Goal: Transaction & Acquisition: Purchase product/service

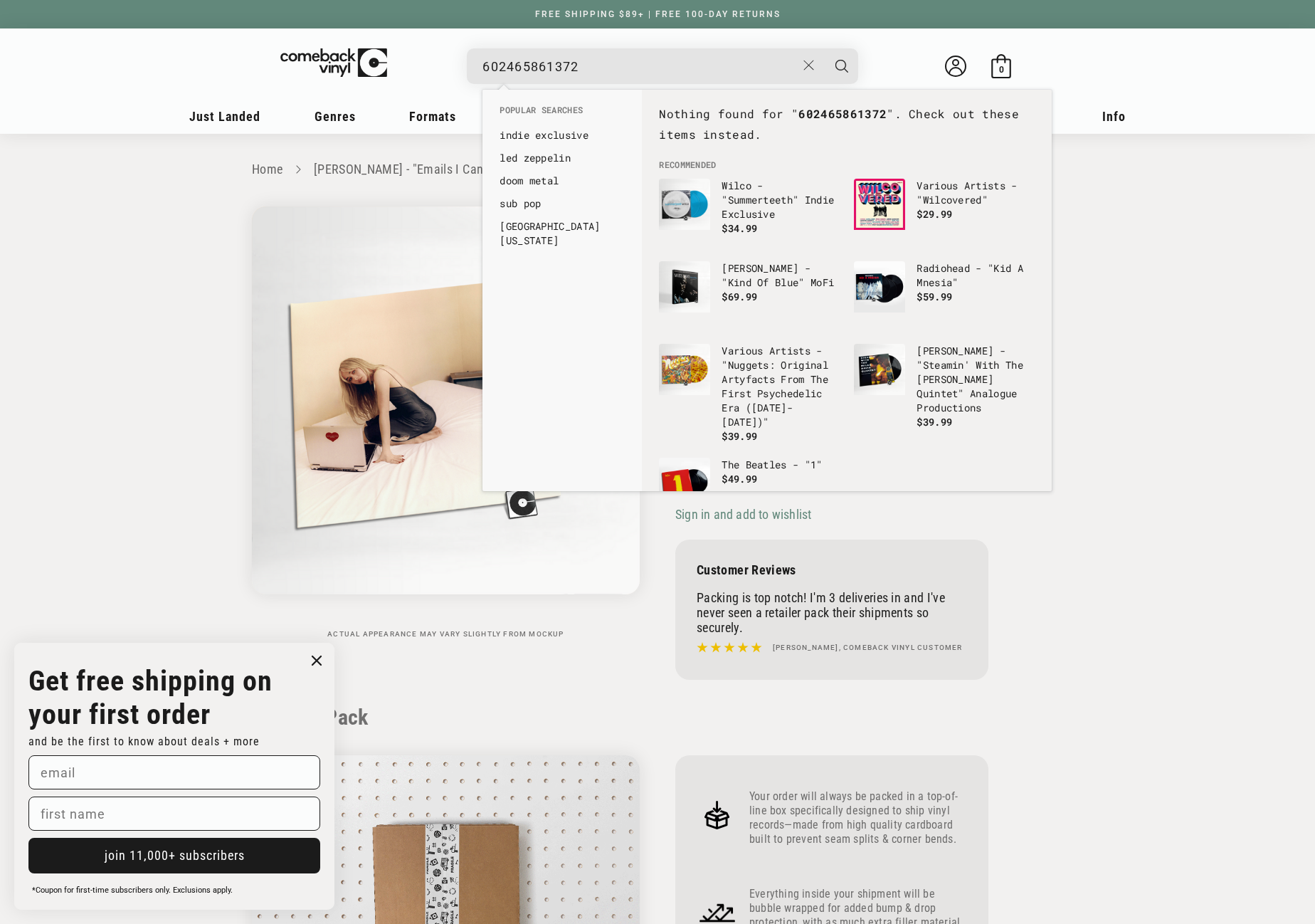
scroll to position [427, 0]
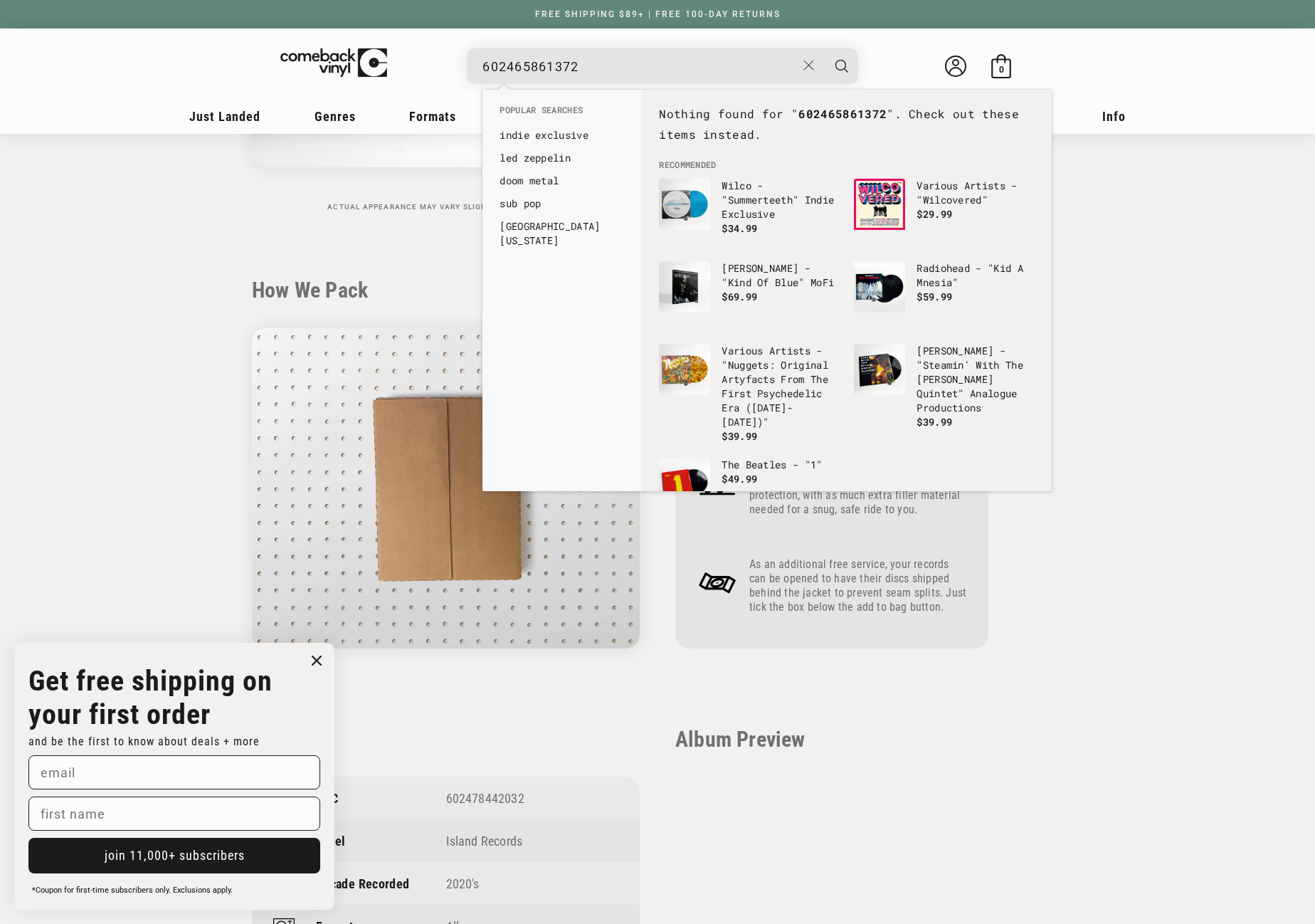
drag, startPoint x: 592, startPoint y: 62, endPoint x: 437, endPoint y: 62, distance: 155.0
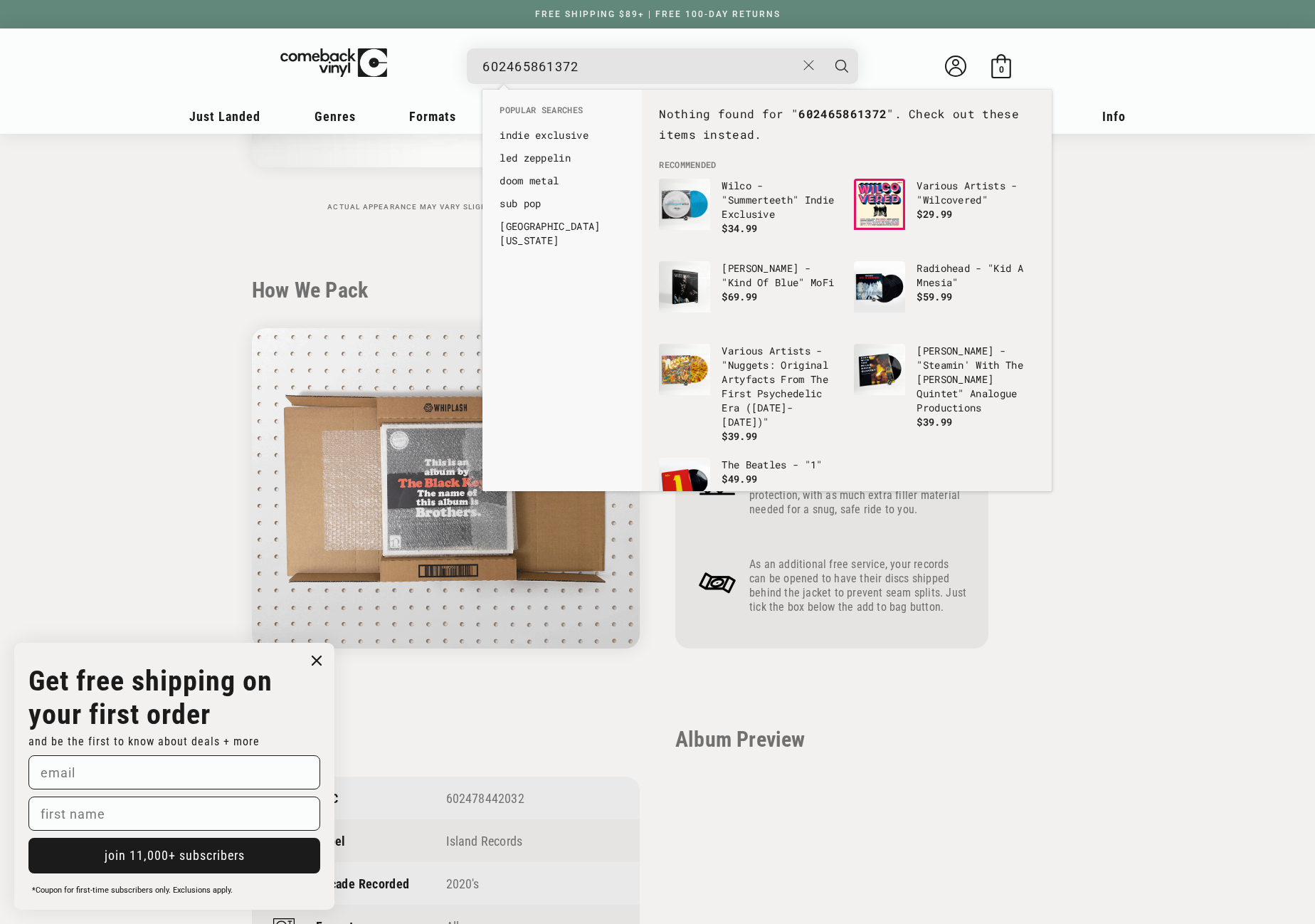
click at [437, 62] on details-modal "602465861372 See all results... 0 results 0 results" at bounding box center [663, 66] width 541 height 35
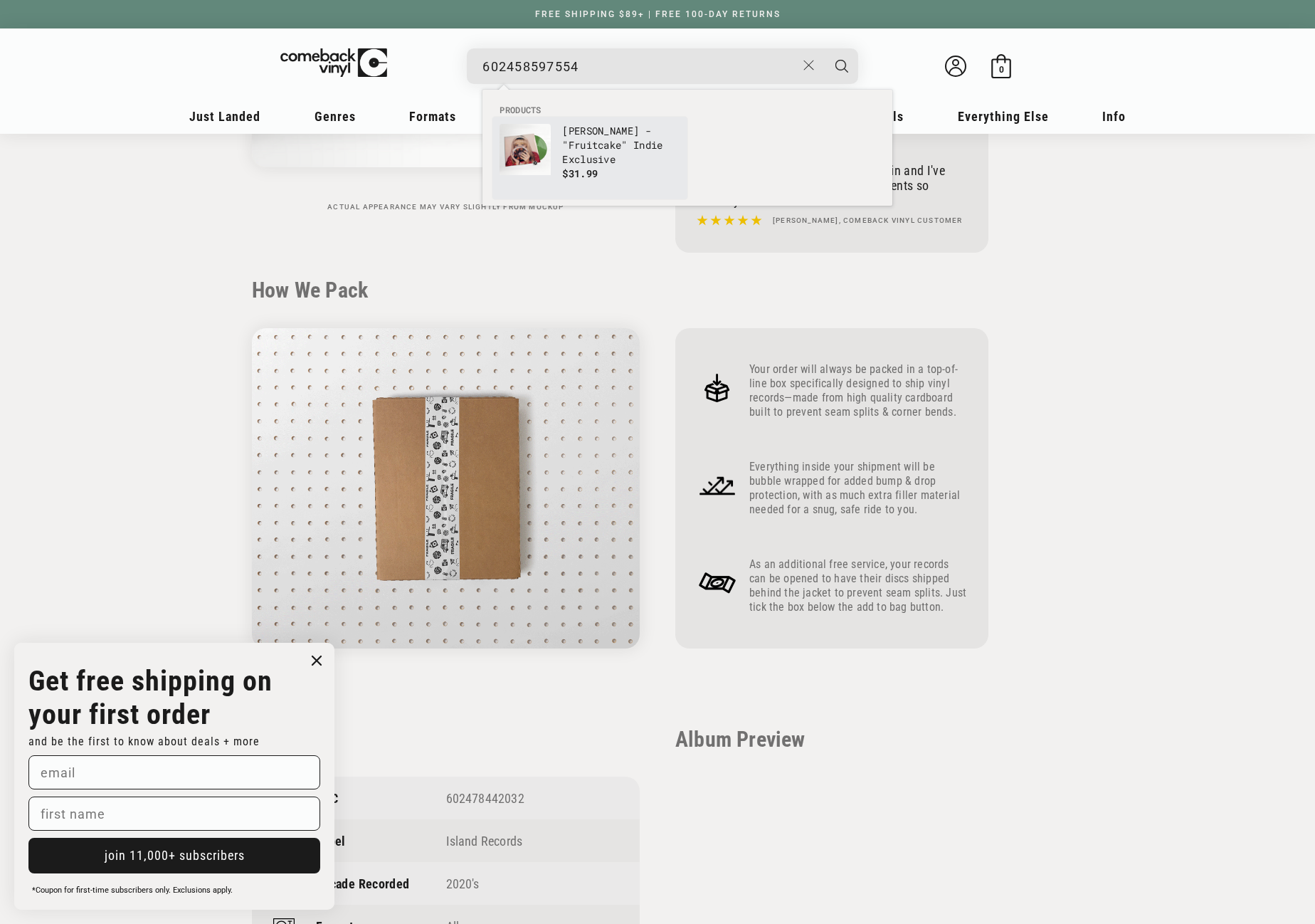
type input "602458597554"
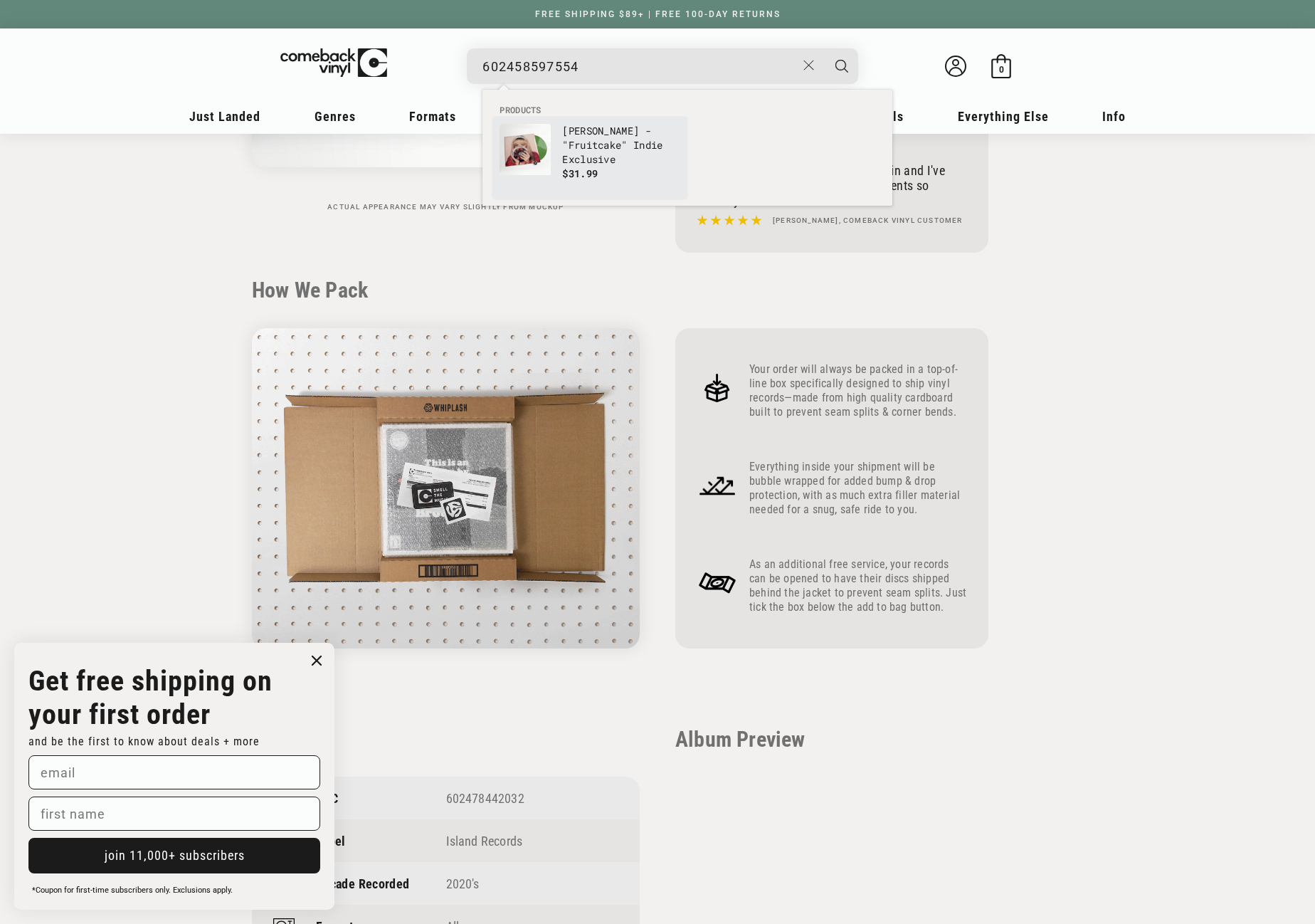
click at [551, 146] on link "Sabrina Carpenter - "Fruitcake" Indie Exclusive $31.99" at bounding box center [590, 158] width 181 height 68
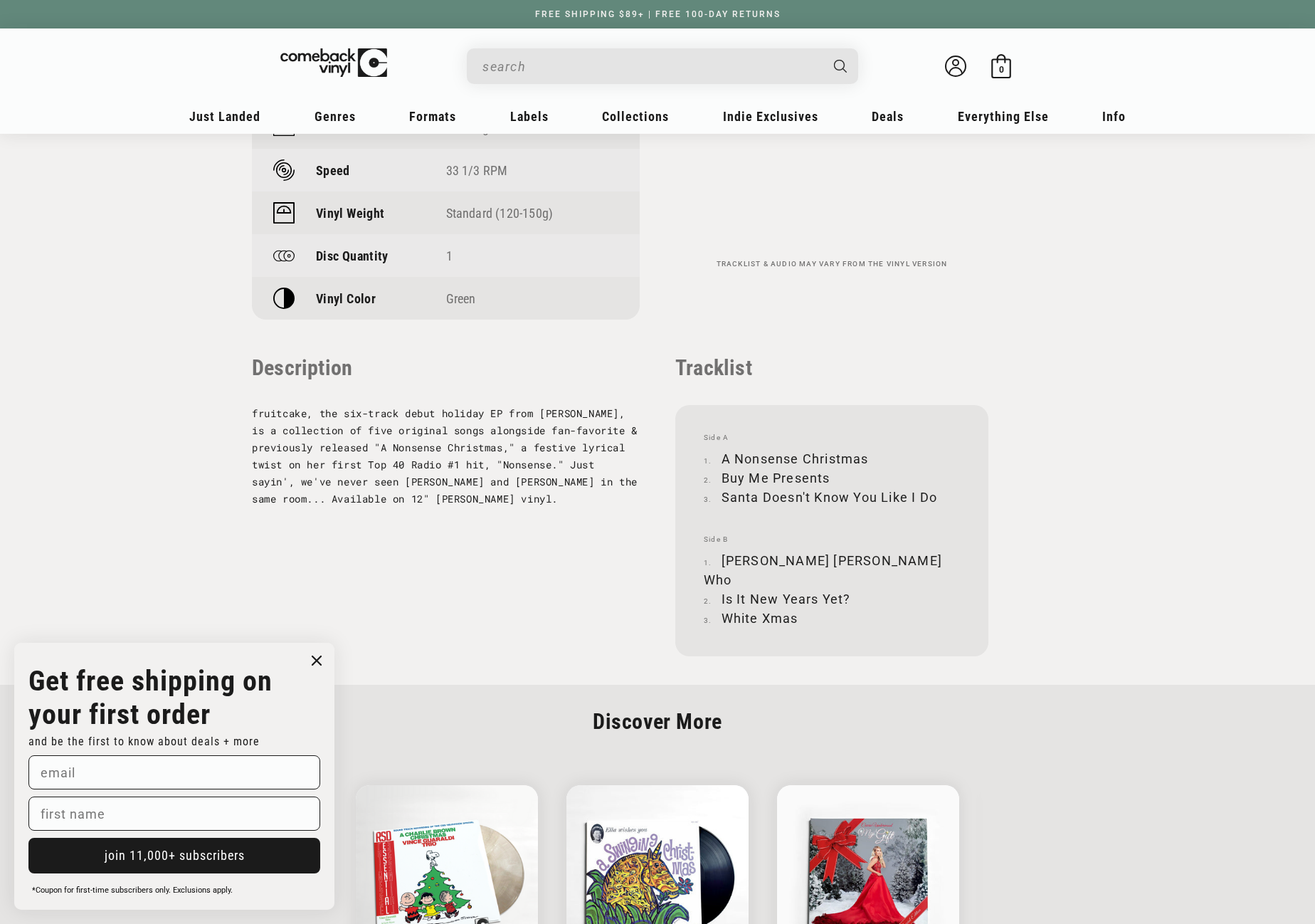
scroll to position [1352, 0]
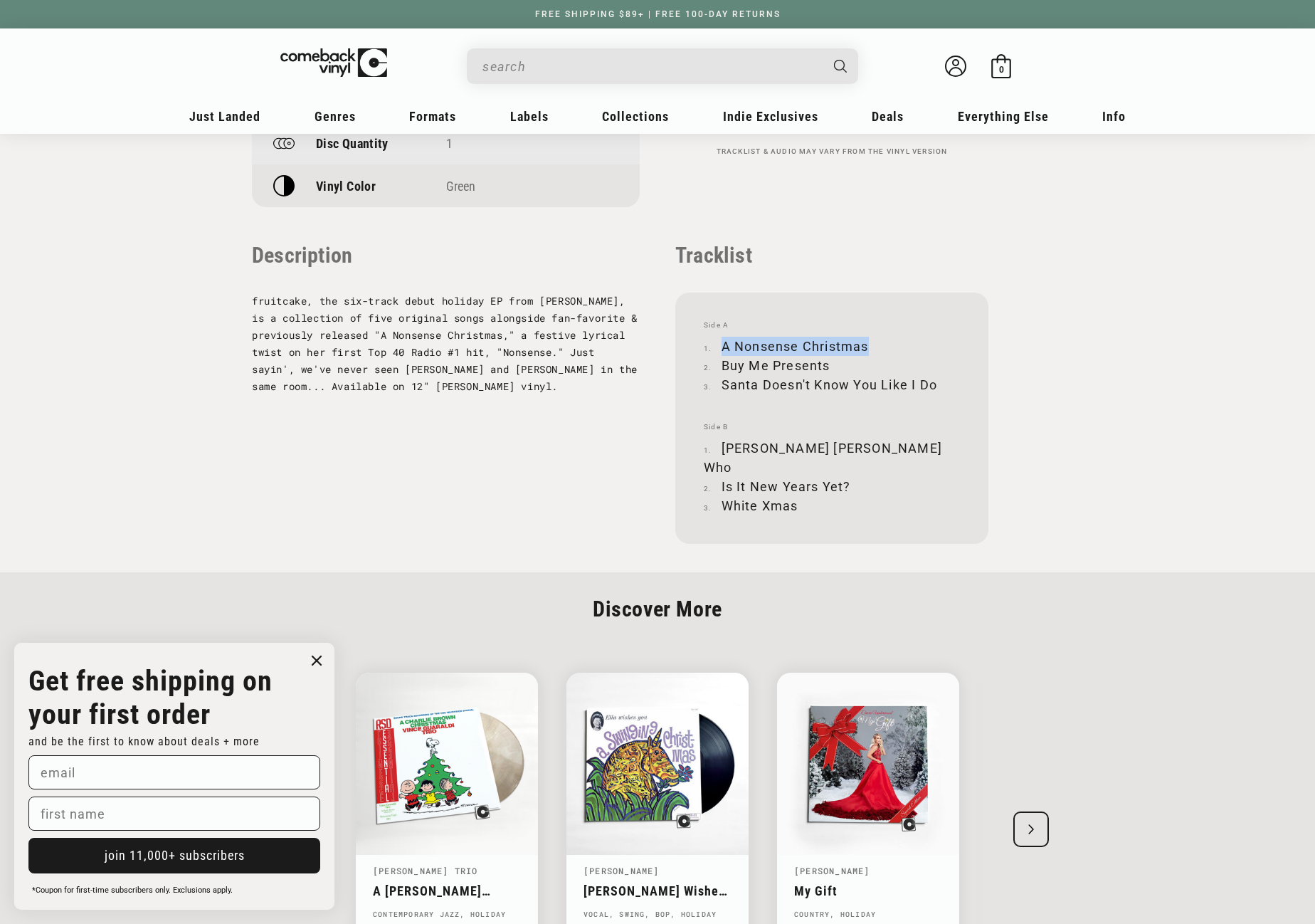
drag, startPoint x: 723, startPoint y: 346, endPoint x: 868, endPoint y: 344, distance: 145.0
click at [868, 344] on li "A Nonsense Christmas" at bounding box center [832, 346] width 256 height 19
copy li "A Nonsense Christmas"
drag, startPoint x: 723, startPoint y: 366, endPoint x: 829, endPoint y: 362, distance: 106.1
click at [829, 362] on li "Buy Me Presents" at bounding box center [832, 365] width 256 height 19
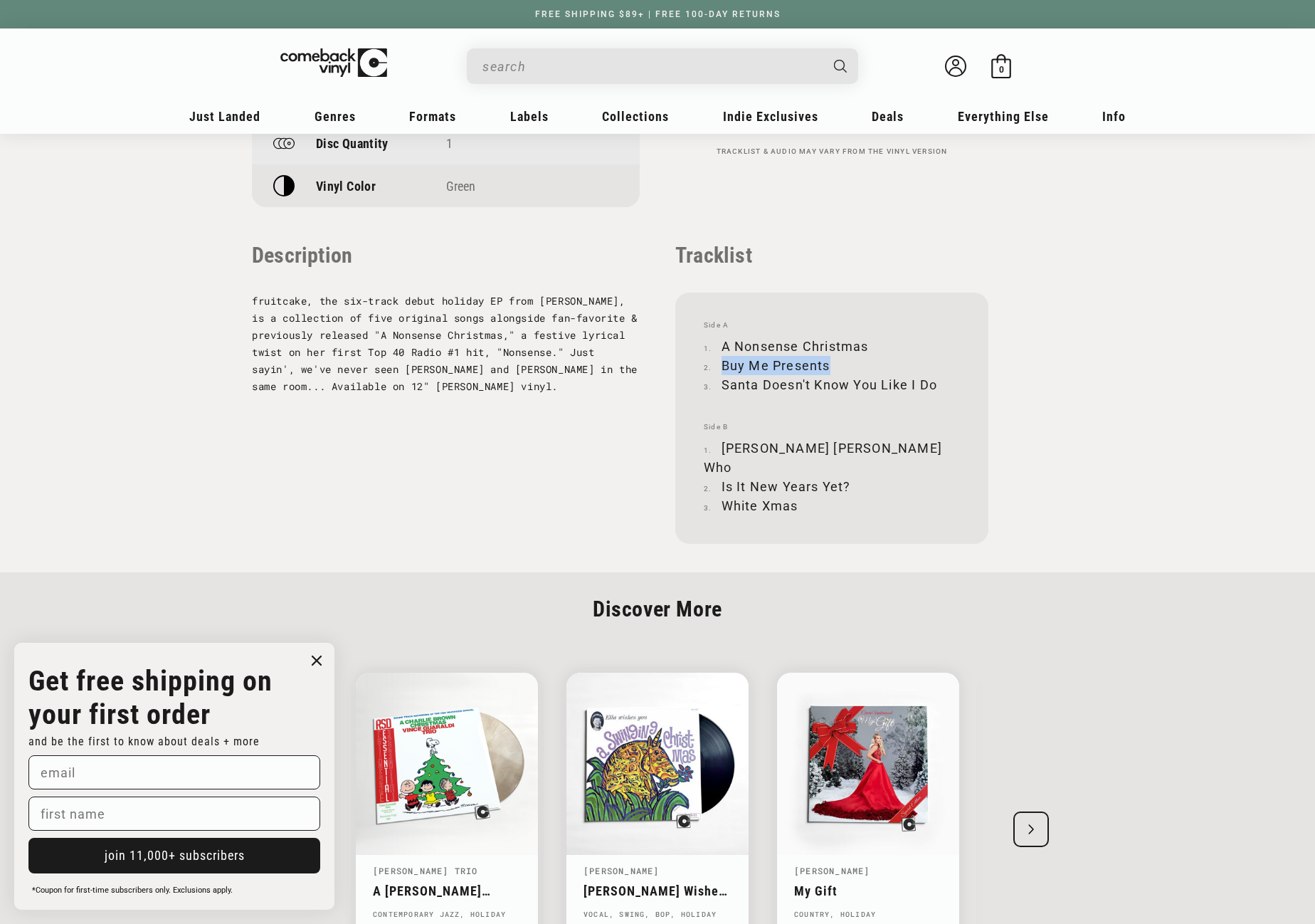
copy li "Buy Me Presents"
drag, startPoint x: 722, startPoint y: 385, endPoint x: 937, endPoint y: 384, distance: 215.0
click at [937, 384] on li "Santa Doesn't Know You Like I Do" at bounding box center [832, 384] width 256 height 19
copy li "Santa Doesn't Know You Like I Do"
drag, startPoint x: 722, startPoint y: 445, endPoint x: 814, endPoint y: 444, distance: 92.0
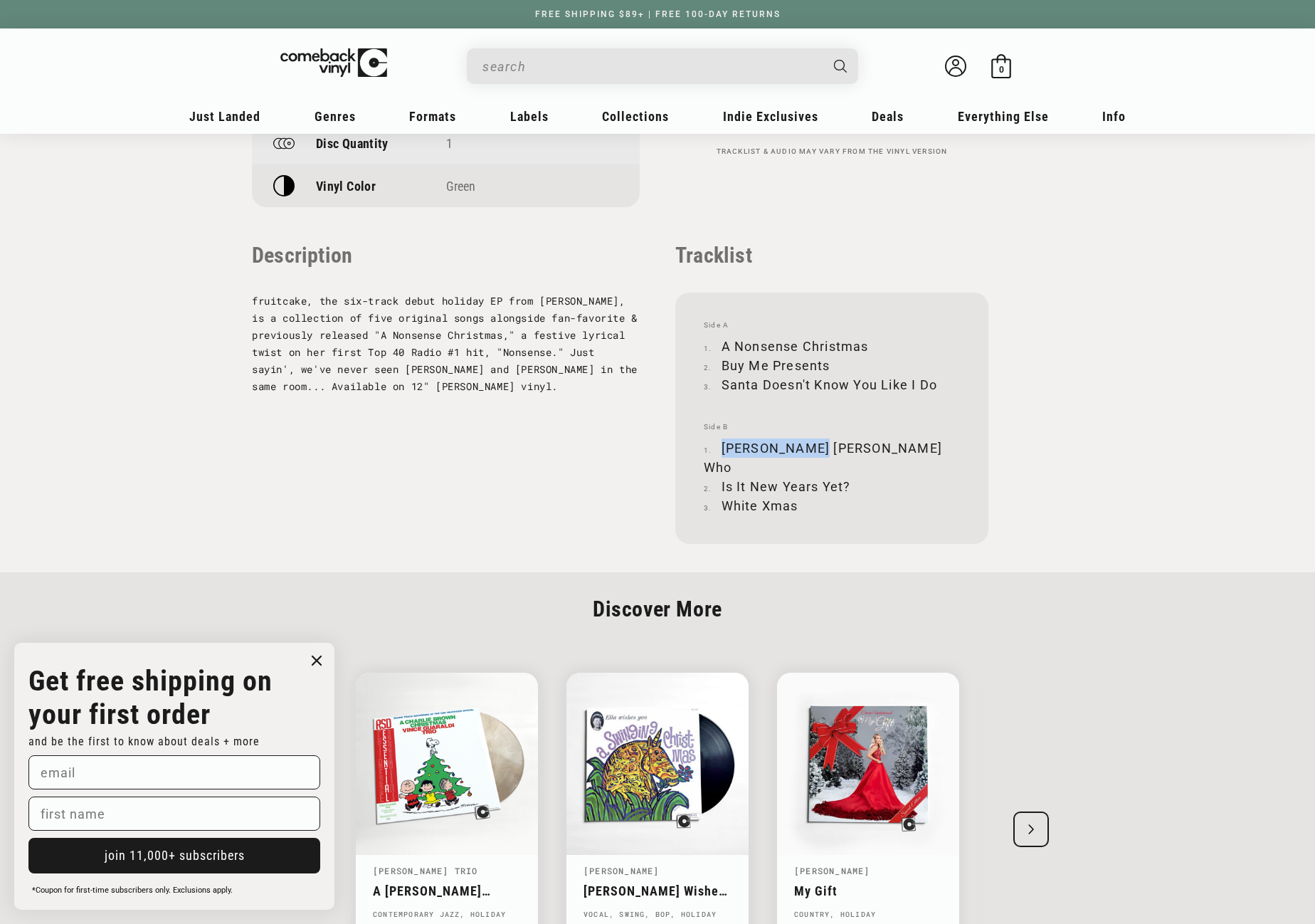
click at [814, 444] on li "Cindy Lou Who" at bounding box center [832, 457] width 256 height 38
copy li "Cindy Lou Who"
drag, startPoint x: 720, startPoint y: 465, endPoint x: 849, endPoint y: 464, distance: 129.0
click at [849, 476] on li "Is It New Years Yet?" at bounding box center [832, 486] width 256 height 19
copy li "Is It New Years Yet?"
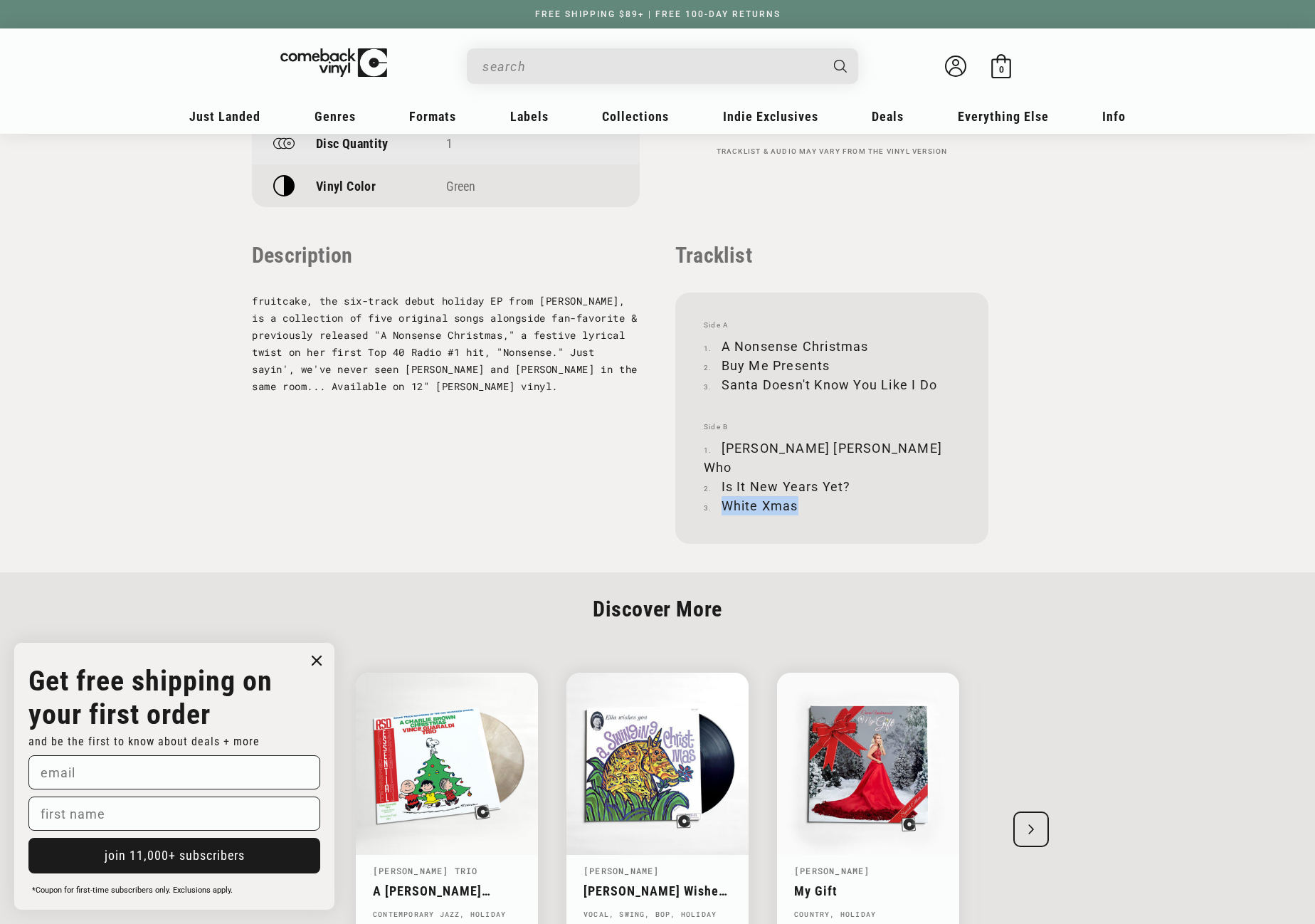
drag, startPoint x: 726, startPoint y: 484, endPoint x: 796, endPoint y: 483, distance: 70.0
click at [796, 496] on li "White Xmas" at bounding box center [832, 505] width 256 height 19
copy li "White Xmas"
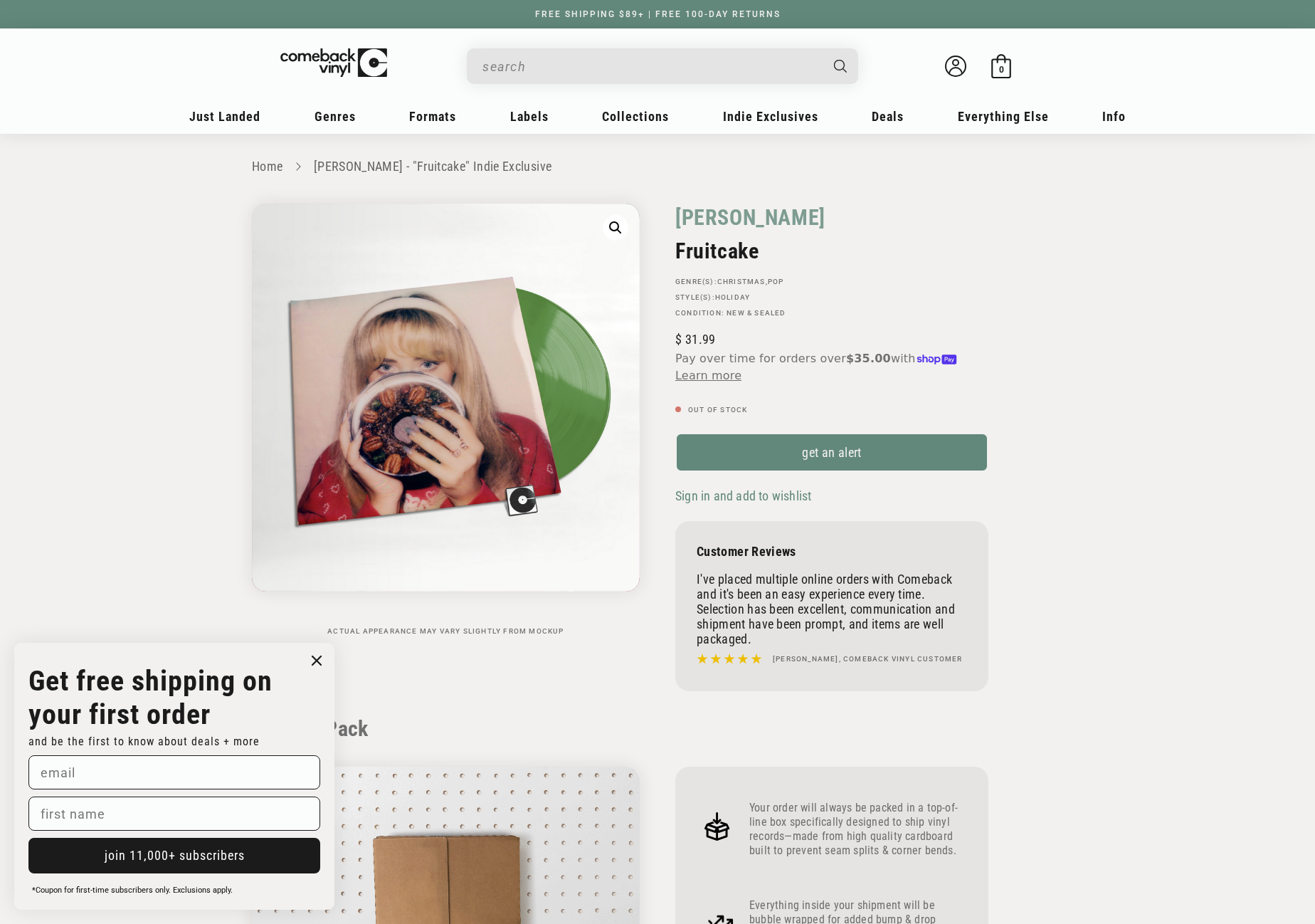
scroll to position [0, 0]
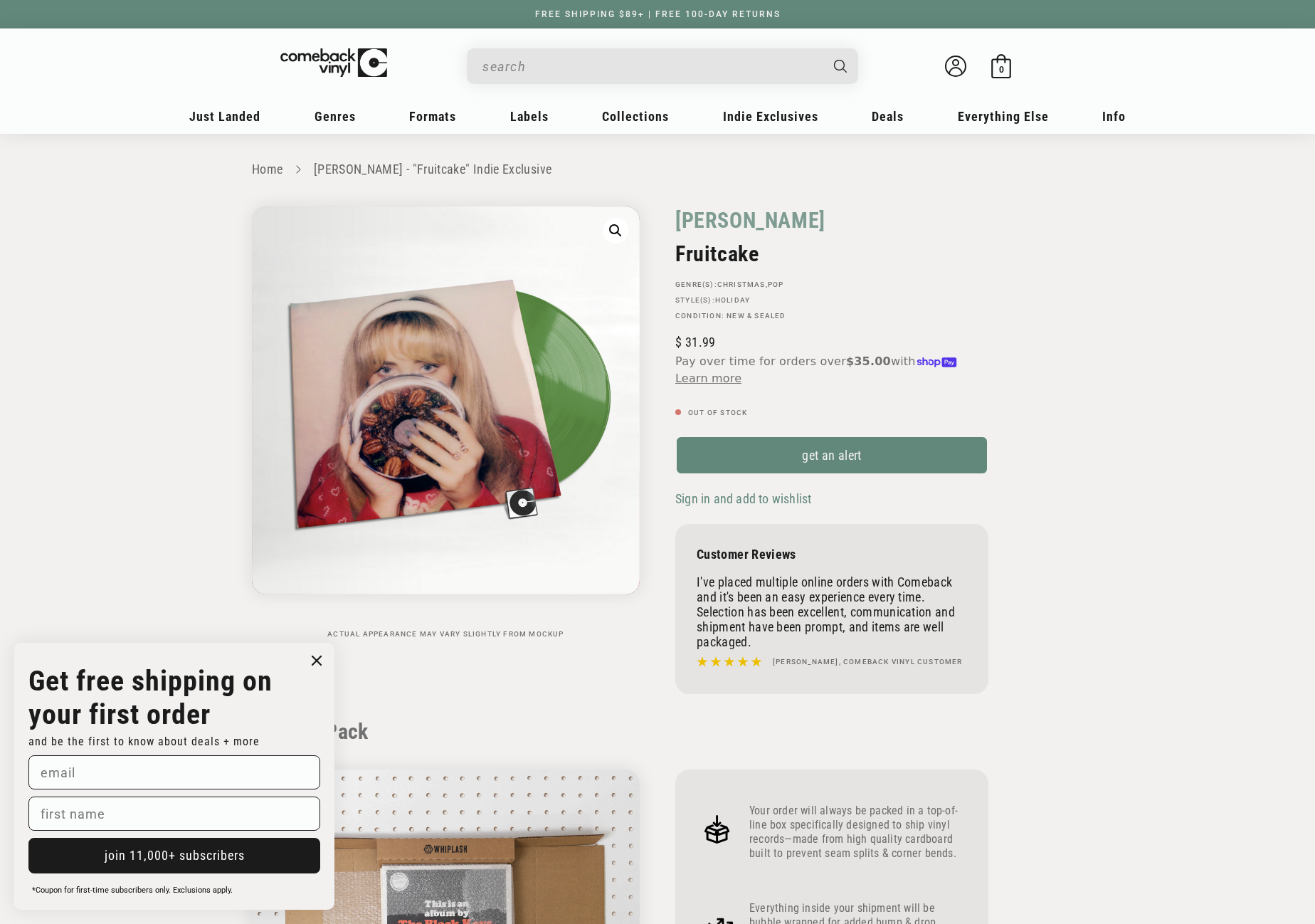
click at [535, 65] on input "When autocomplete results are available use up and down arrows to review and en…" at bounding box center [651, 66] width 337 height 29
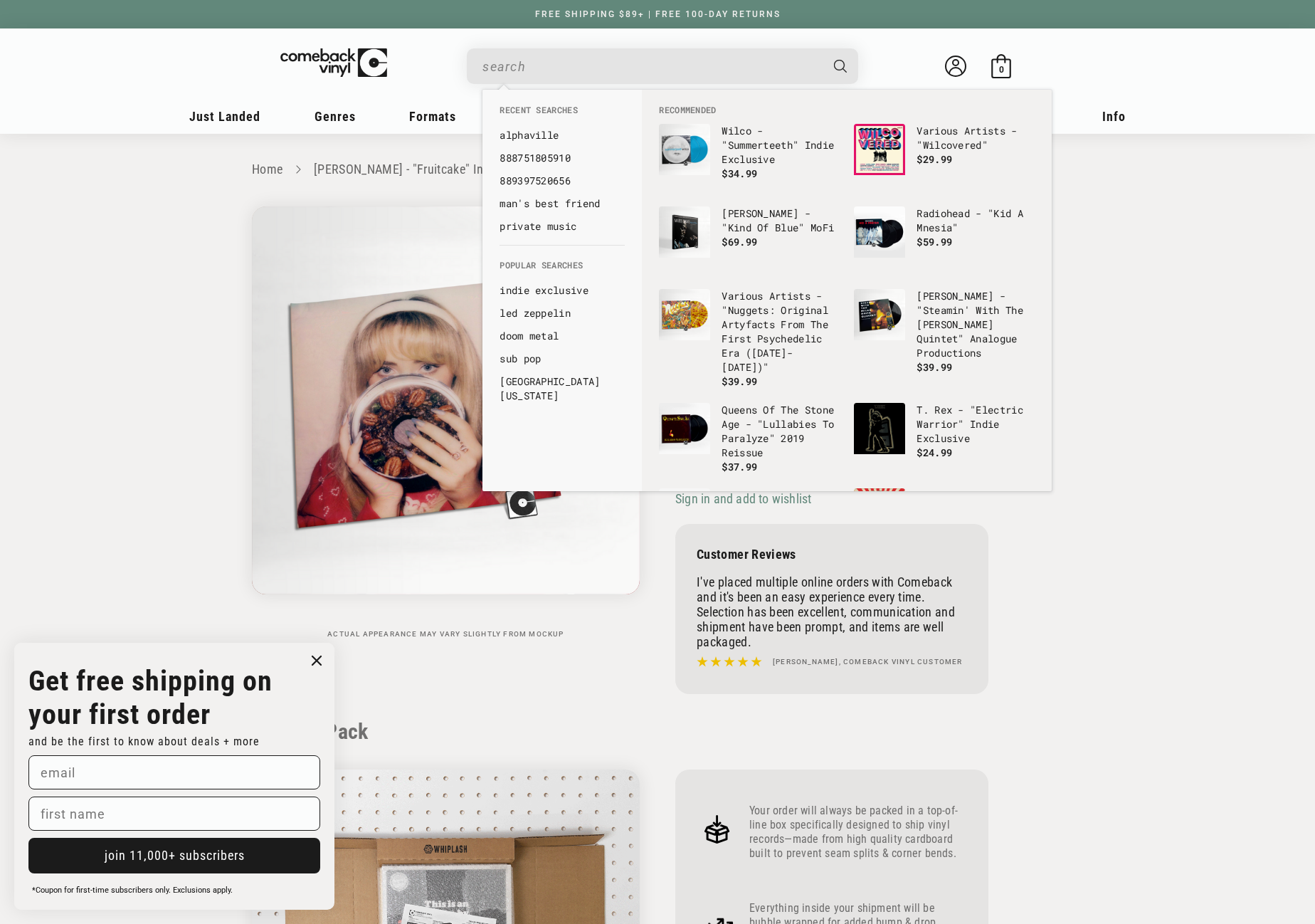
paste input "602475958147"
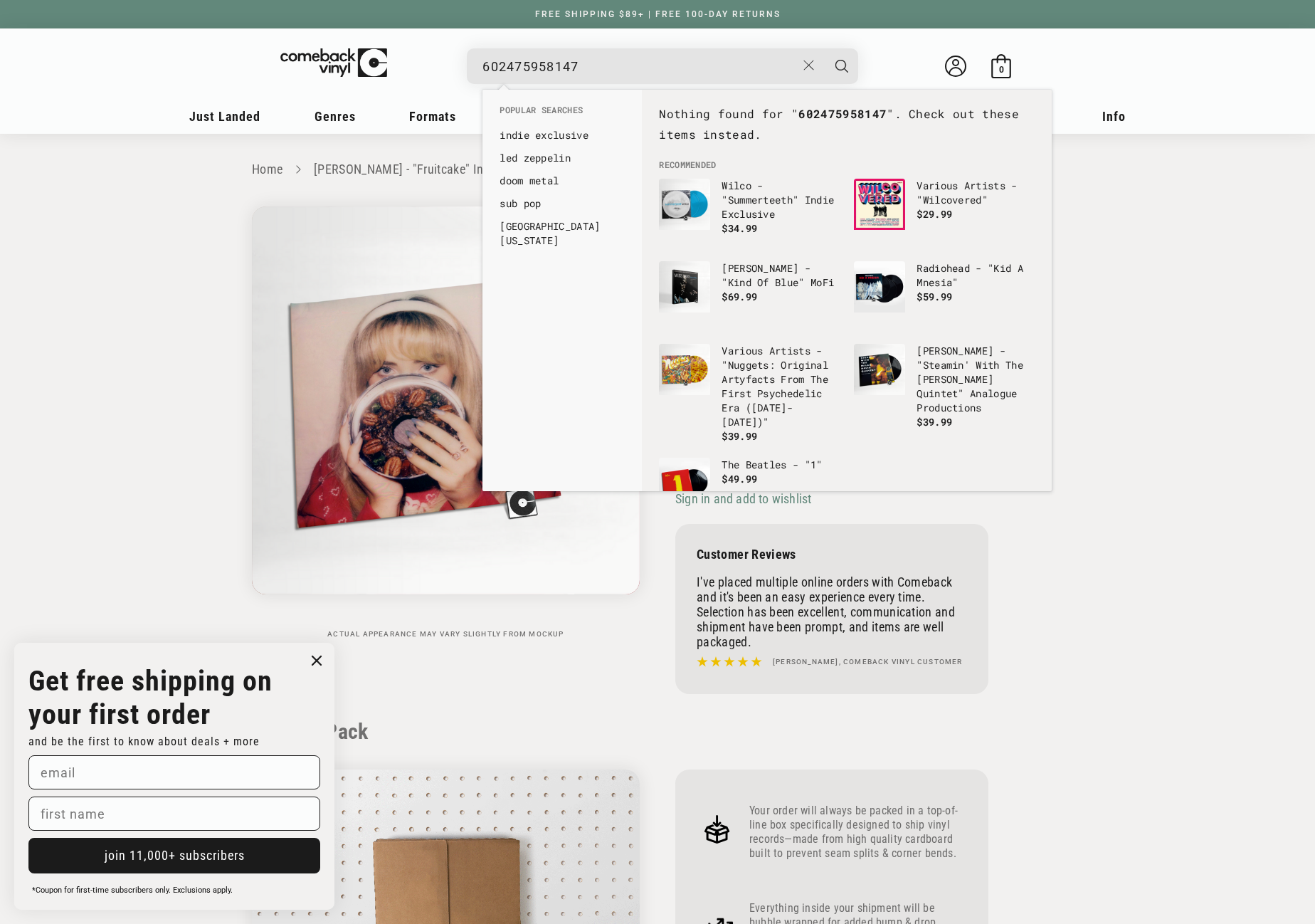
type input "602475958147"
drag, startPoint x: 592, startPoint y: 65, endPoint x: 415, endPoint y: 78, distance: 177.5
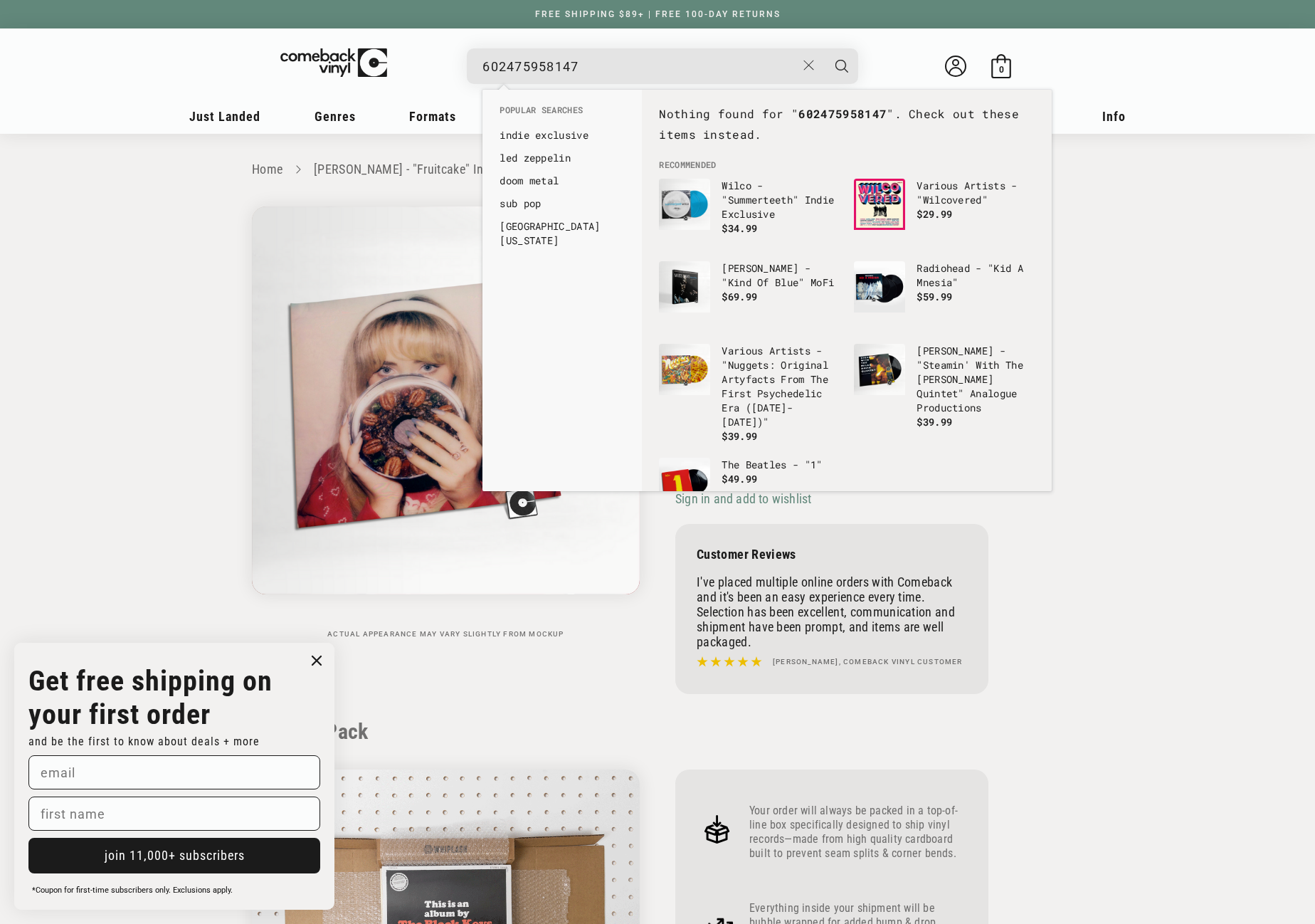
click at [415, 78] on details-modal "602475958147 See all results... 0 results 0 results" at bounding box center [663, 66] width 541 height 35
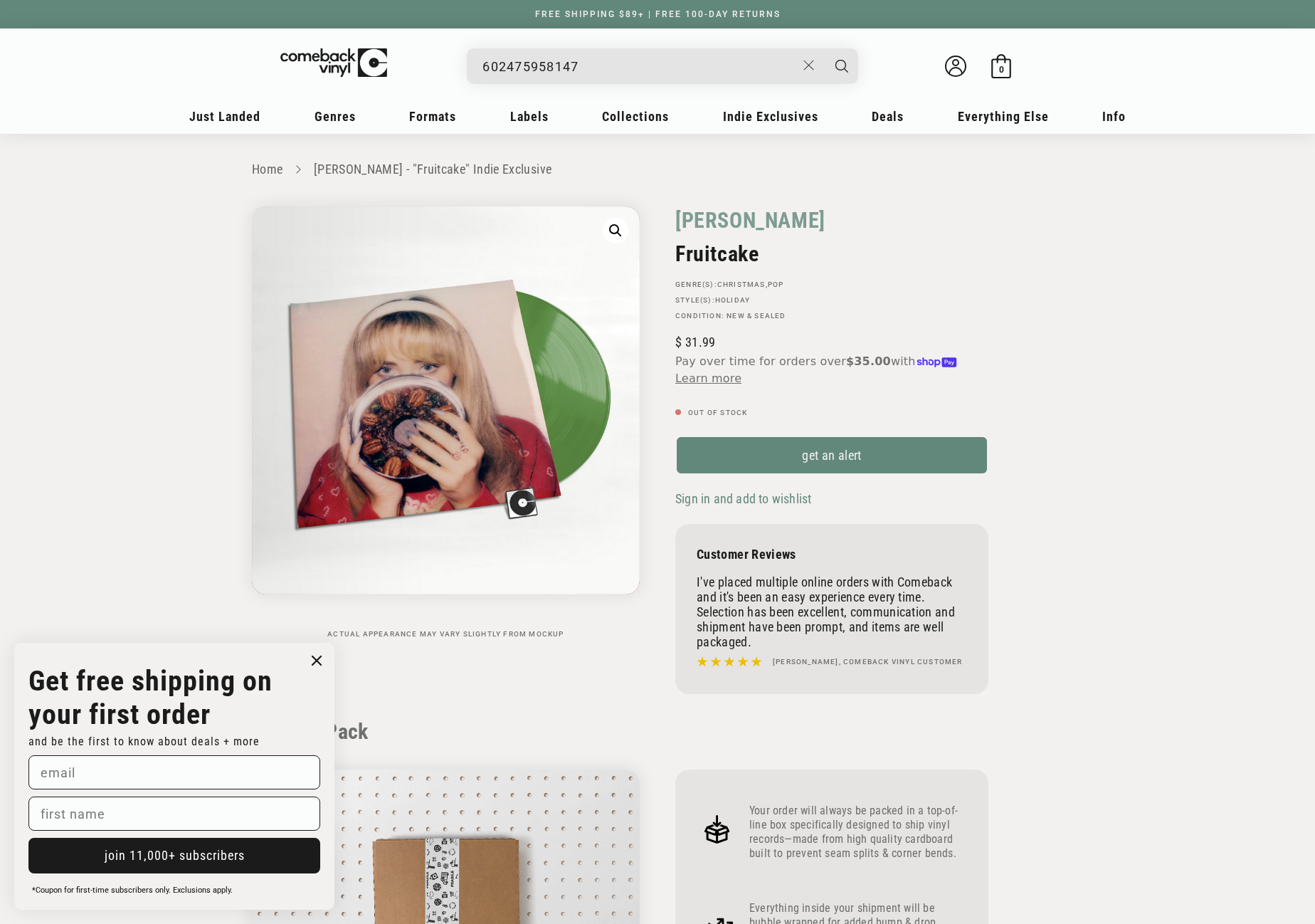
click at [628, 67] on input "602475958147" at bounding box center [640, 66] width 314 height 29
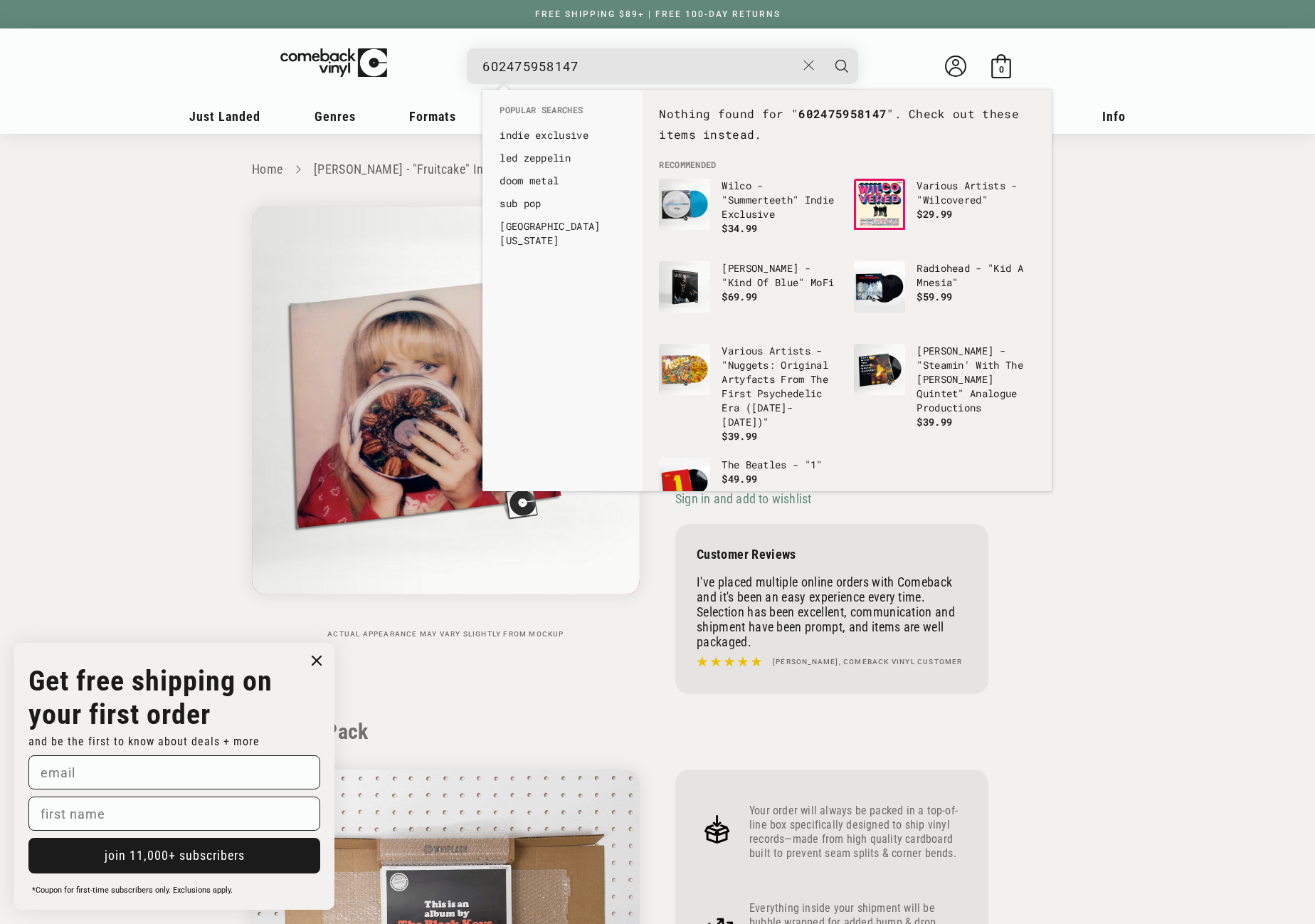
click at [824, 48] on button "Search" at bounding box center [842, 66] width 35 height 35
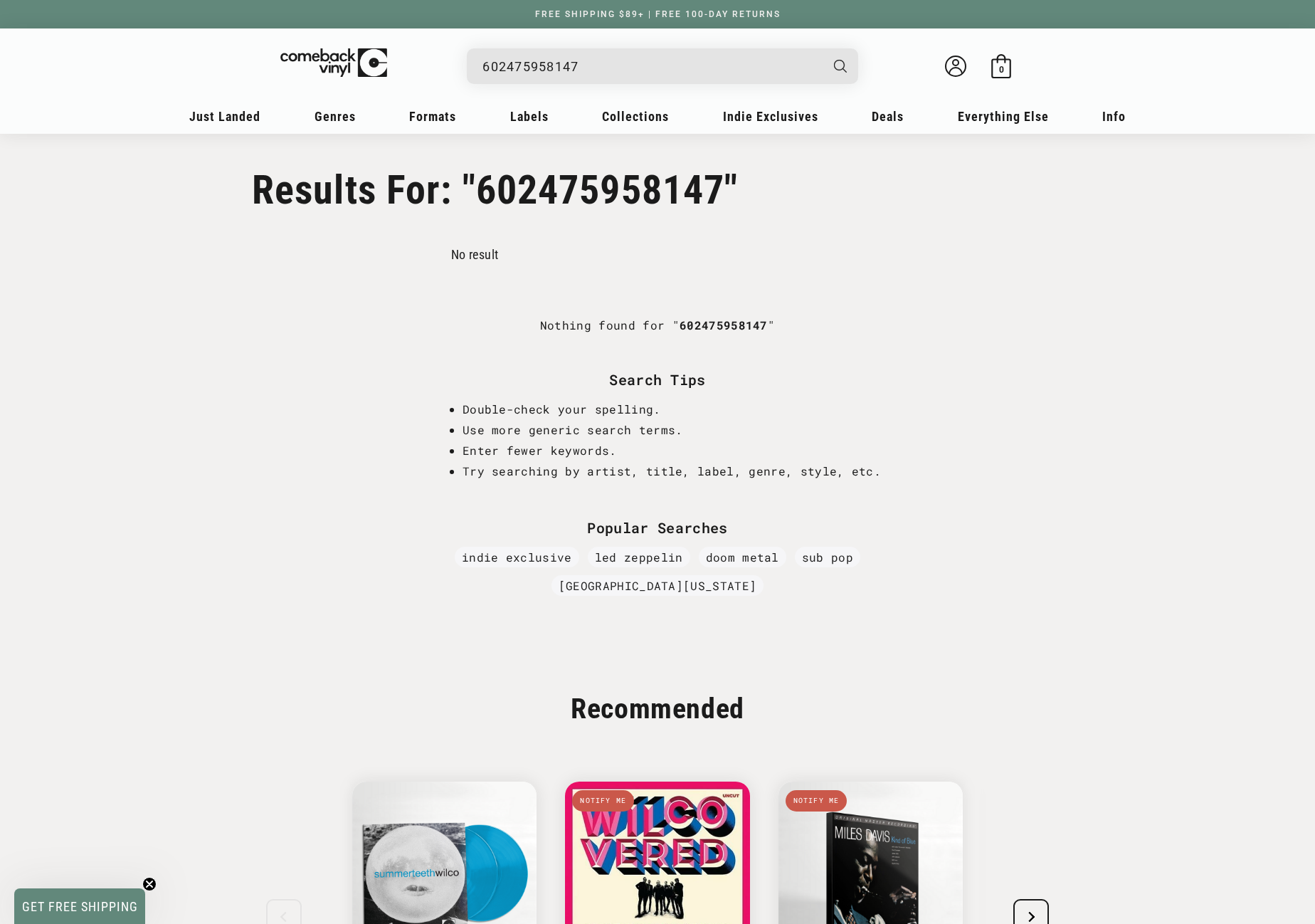
drag, startPoint x: 609, startPoint y: 66, endPoint x: 465, endPoint y: 67, distance: 144.0
click at [465, 67] on details-modal "602475958147 Loading..." at bounding box center [663, 66] width 541 height 35
paste input "3700477836733"
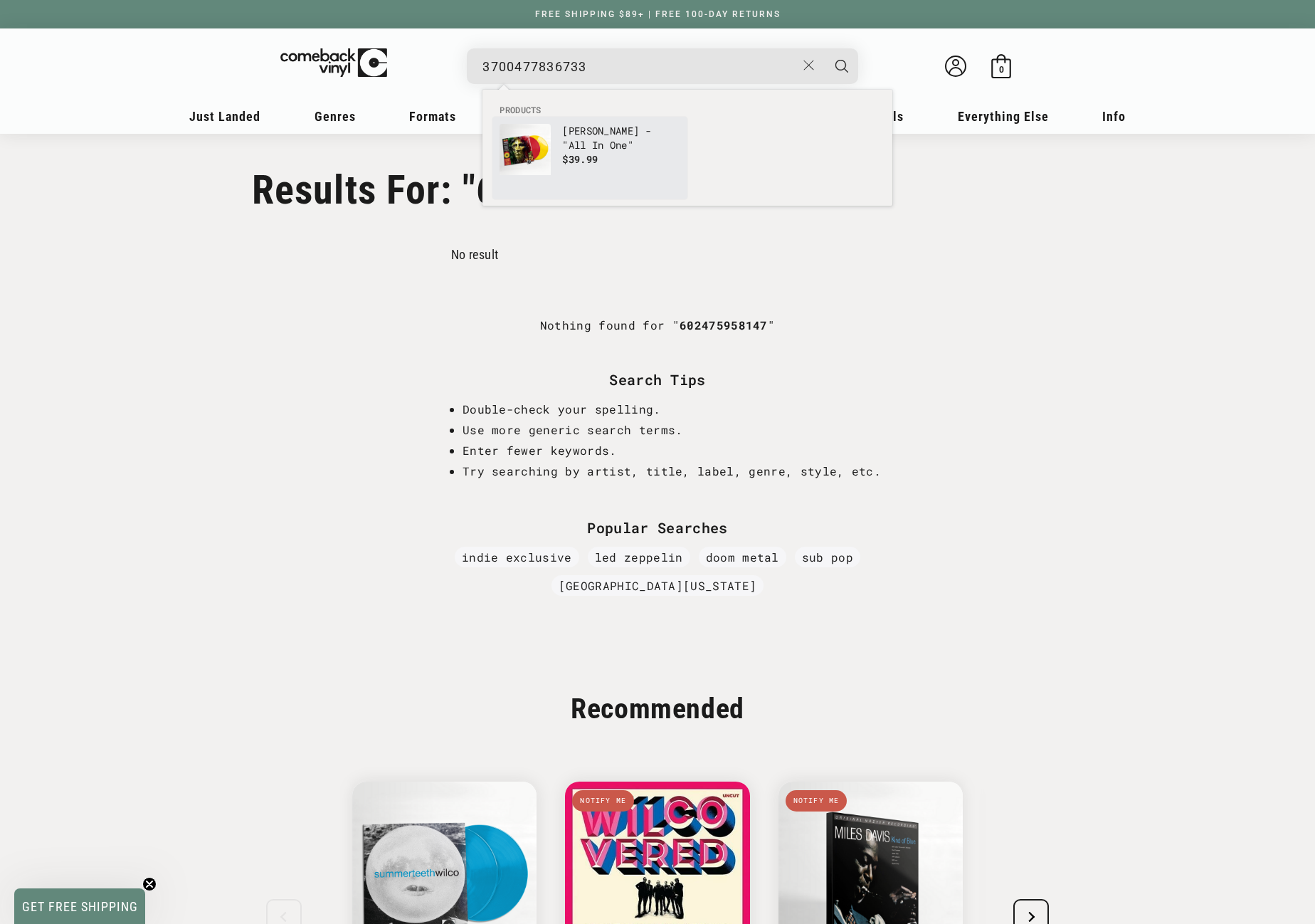
type input "3700477836733"
click at [533, 139] on img "Products" at bounding box center [525, 150] width 51 height 51
